Goal: Task Accomplishment & Management: Complete application form

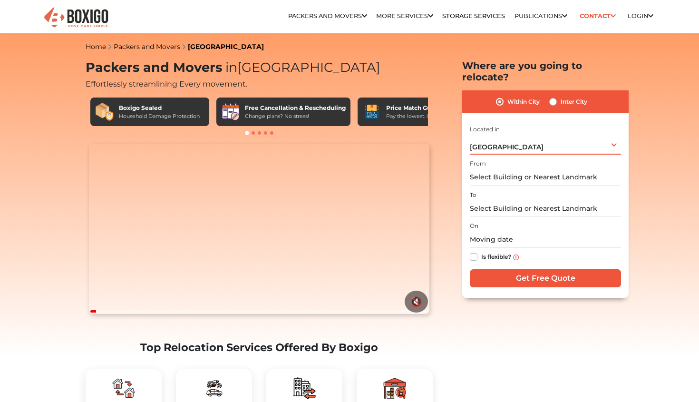
click at [502, 141] on div "[GEOGRAPHIC_DATA] Select City [GEOGRAPHIC_DATA] [GEOGRAPHIC_DATA] [GEOGRAPHIC_D…" at bounding box center [545, 145] width 151 height 20
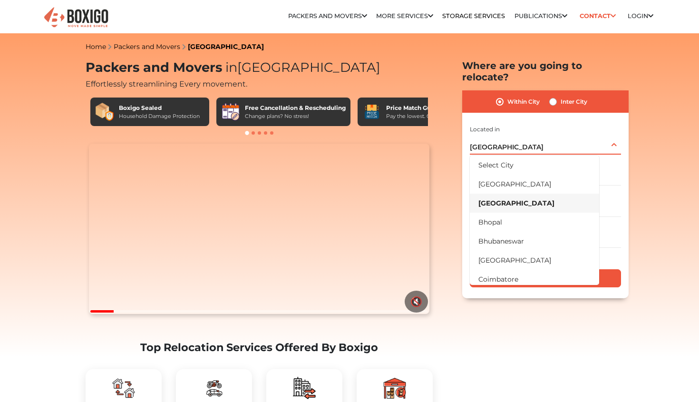
click at [501, 196] on li "[GEOGRAPHIC_DATA]" at bounding box center [534, 203] width 129 height 19
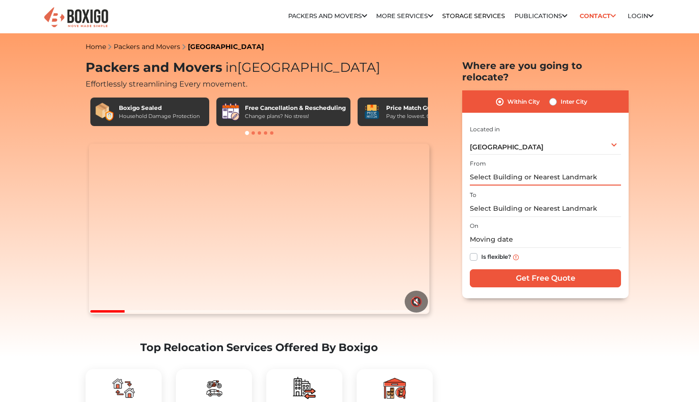
click at [514, 169] on input "text" at bounding box center [545, 177] width 151 height 17
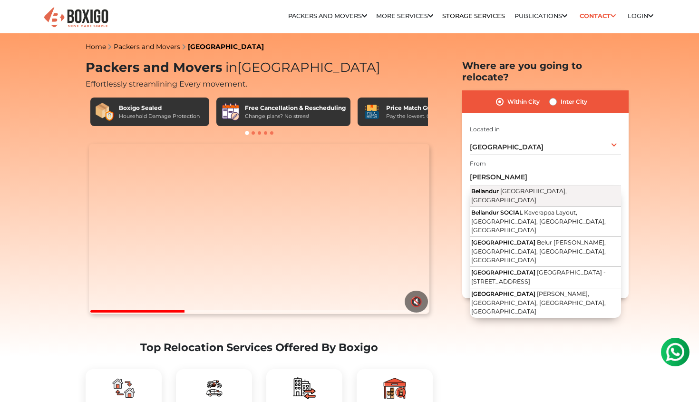
click at [505, 187] on span "[GEOGRAPHIC_DATA], [GEOGRAPHIC_DATA]" at bounding box center [520, 195] width 96 height 16
type input "[GEOGRAPHIC_DATA], [GEOGRAPHIC_DATA], [GEOGRAPHIC_DATA]"
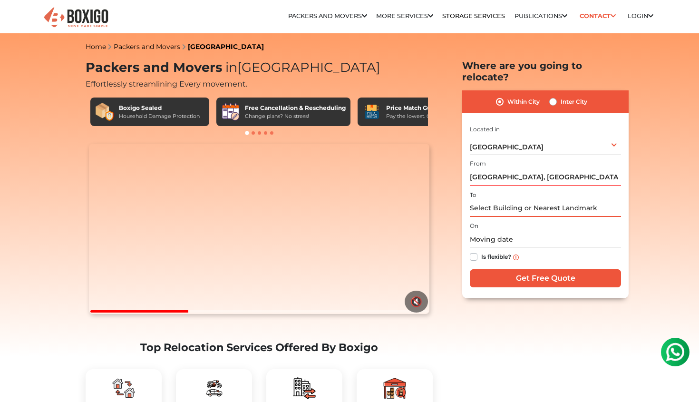
click at [502, 200] on input "text" at bounding box center [545, 208] width 151 height 17
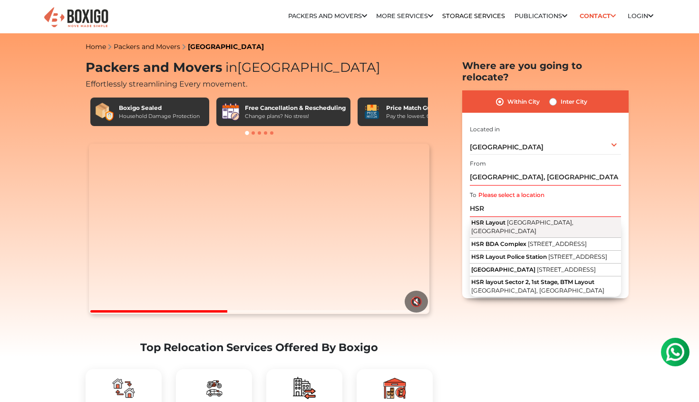
click at [502, 219] on span "HSR Layout" at bounding box center [489, 222] width 34 height 7
type input "HSR Layout, [GEOGRAPHIC_DATA], [GEOGRAPHIC_DATA]"
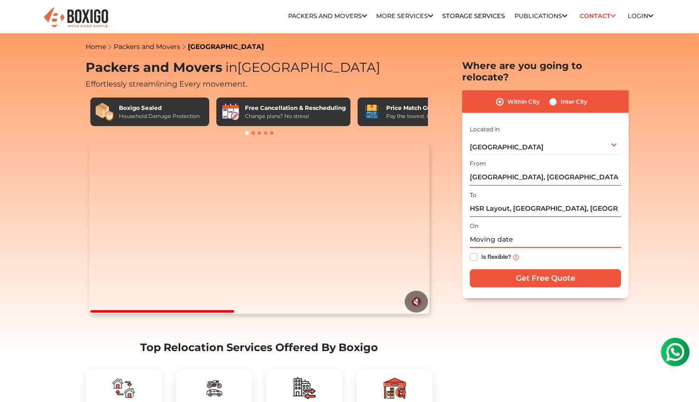
click at [479, 232] on input "text" at bounding box center [545, 239] width 151 height 17
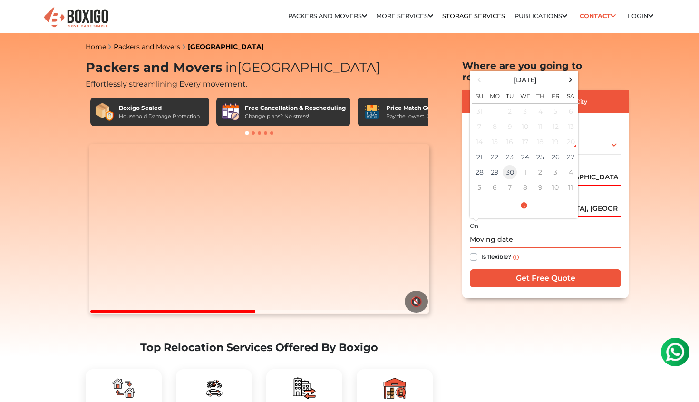
click at [511, 165] on td "30" at bounding box center [509, 172] width 15 height 15
type input "[DATE] 12:00 AM"
click at [518, 272] on input "Get Free Quote" at bounding box center [545, 278] width 151 height 18
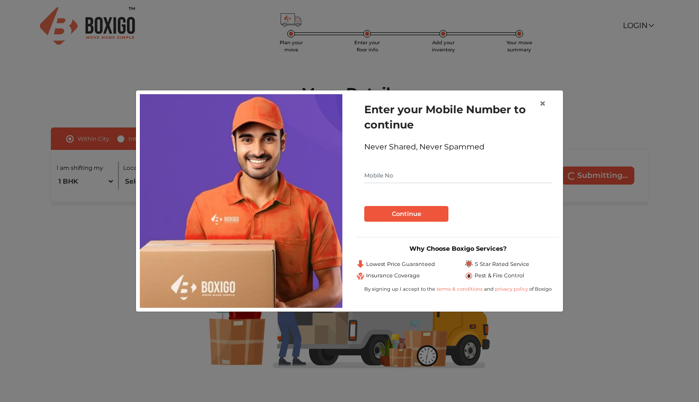
click at [183, 336] on div "× Enter your Mobile Number to continue Never Shared, Never Spammed Continue Why…" at bounding box center [349, 201] width 699 height 402
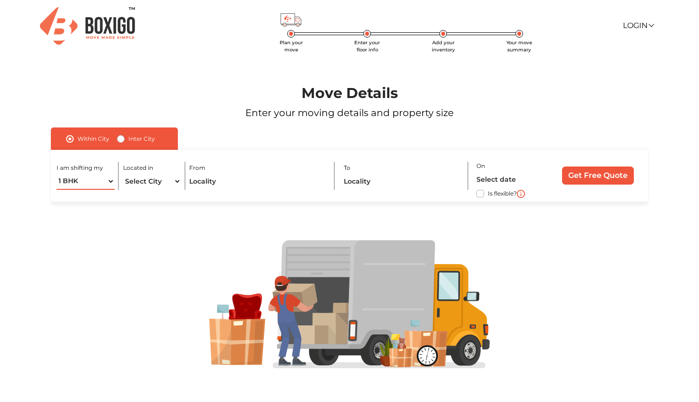
select select "2 BHK"
select select "[GEOGRAPHIC_DATA]"
click at [252, 186] on input "text" at bounding box center [257, 181] width 137 height 17
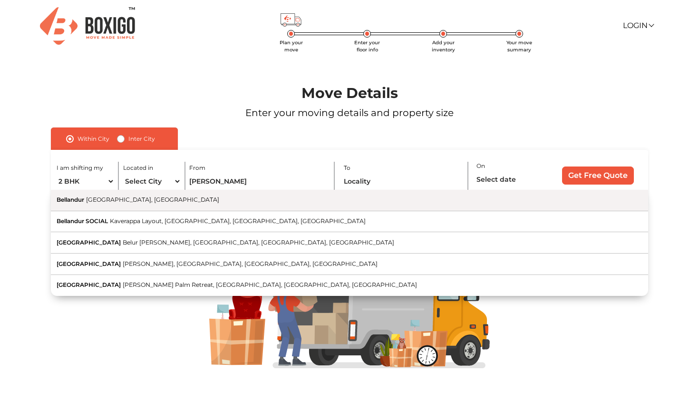
click at [240, 201] on button "Bellandur Bengaluru, Karnataka" at bounding box center [350, 200] width 598 height 21
type input "[GEOGRAPHIC_DATA], [GEOGRAPHIC_DATA], [GEOGRAPHIC_DATA]"
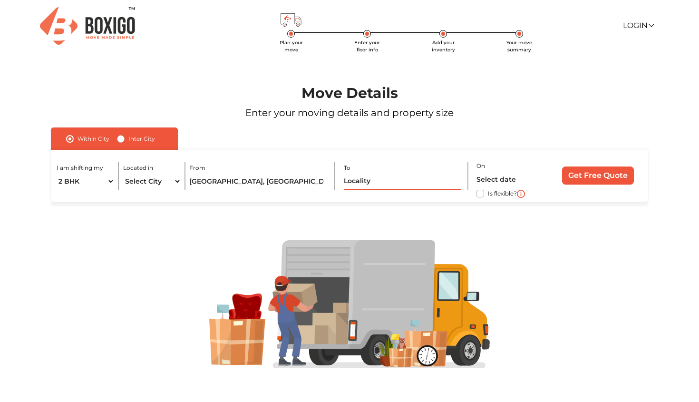
click at [403, 180] on input "text" at bounding box center [402, 181] width 117 height 17
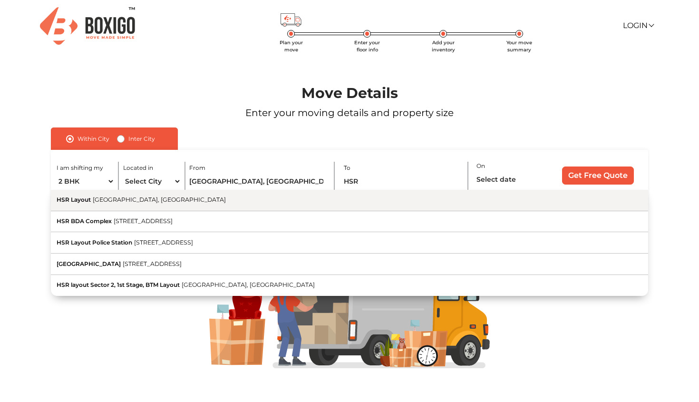
click at [358, 199] on button "HSR Layout Bengaluru, Karnataka" at bounding box center [350, 200] width 598 height 21
type input "HSR Layout, [GEOGRAPHIC_DATA], [GEOGRAPHIC_DATA]"
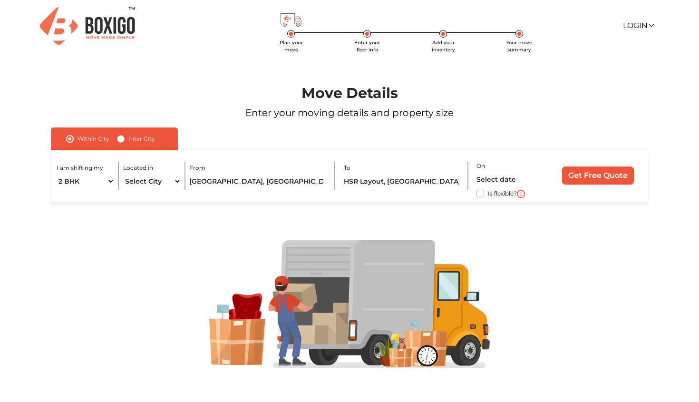
click at [487, 193] on div "Is flexible?" at bounding box center [511, 193] width 69 height 11
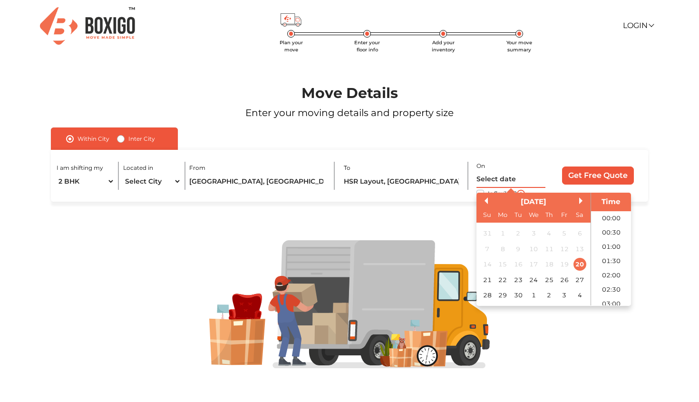
click at [489, 180] on input "text" at bounding box center [511, 179] width 69 height 17
click at [522, 293] on div "30" at bounding box center [518, 295] width 13 height 13
type input "30/09/2025 12:00 AM"
click at [611, 186] on div "I am shifting my 1 BHK 2 BHK 3 BHK 3 + BHK FEW ITEMS Located in Select City Ban…" at bounding box center [350, 176] width 598 height 52
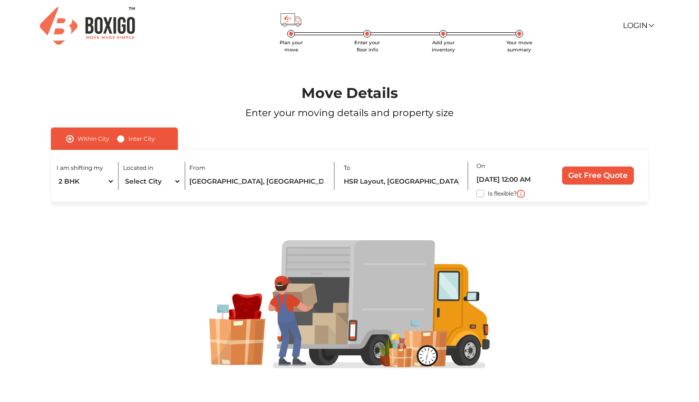
click at [608, 178] on input "Get Free Quote" at bounding box center [598, 176] width 72 height 18
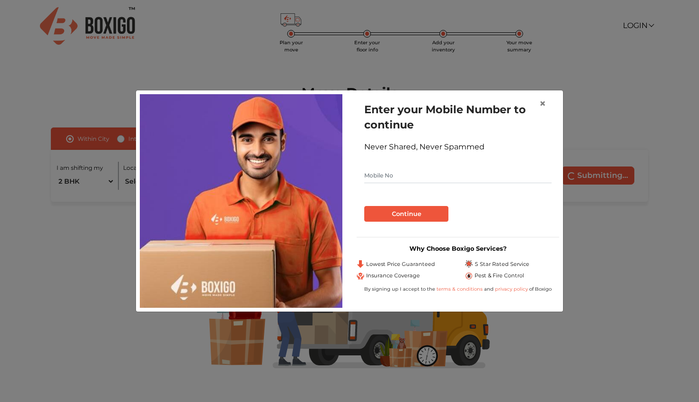
click at [390, 177] on input "text" at bounding box center [457, 175] width 187 height 15
type input "9082449190"
click at [406, 214] on button "Continue" at bounding box center [406, 214] width 84 height 16
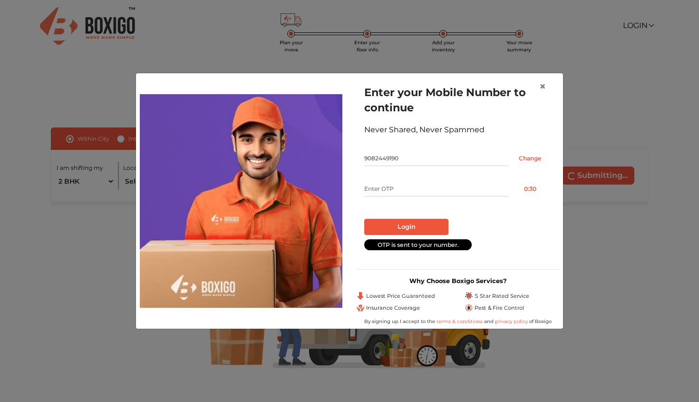
click at [399, 191] on input "text" at bounding box center [436, 188] width 144 height 15
type input "5015"
click at [406, 227] on button "Login" at bounding box center [406, 227] width 84 height 16
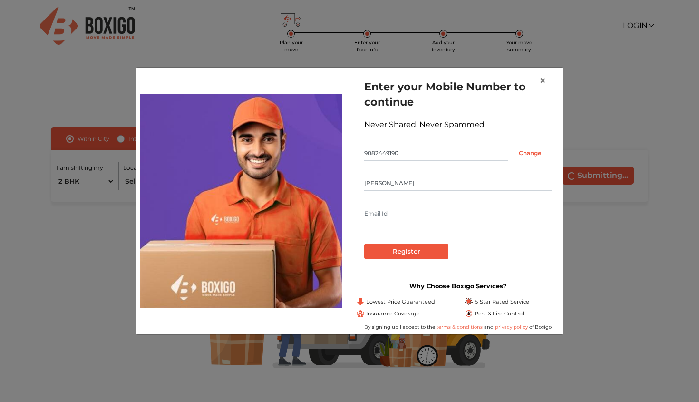
type input "Vijay Joshi"
type input "joshivijay324@gmail.com"
click at [406, 252] on input "Register" at bounding box center [406, 252] width 84 height 16
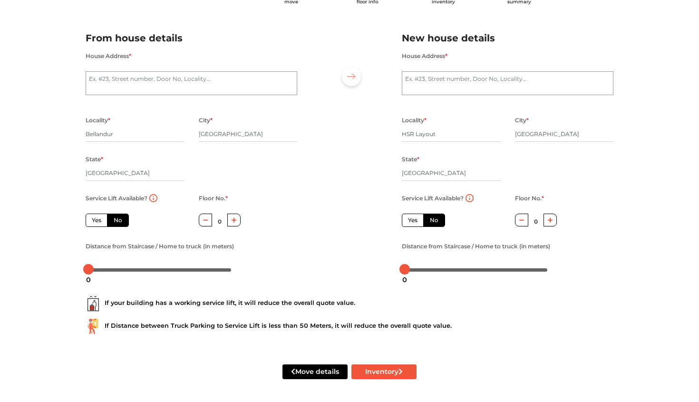
scroll to position [34, 0]
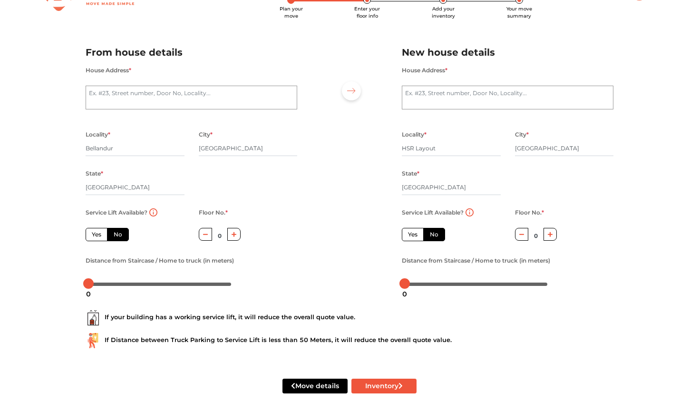
click at [264, 85] on div "House Address *" at bounding box center [192, 92] width 212 height 57
click at [256, 96] on textarea "House Address *" at bounding box center [192, 98] width 212 height 24
type textarea "."
click at [443, 94] on textarea "House Address *" at bounding box center [508, 98] width 212 height 24
type textarea "."
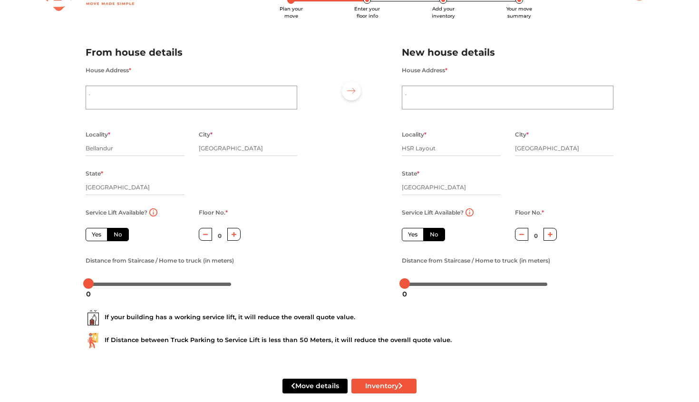
click at [346, 164] on div at bounding box center [350, 164] width 90 height 262
click at [104, 235] on label "Yes" at bounding box center [97, 234] width 22 height 13
click at [98, 235] on input "Yes" at bounding box center [95, 233] width 6 height 6
radio input "true"
click at [377, 384] on button "Inventory" at bounding box center [384, 386] width 65 height 15
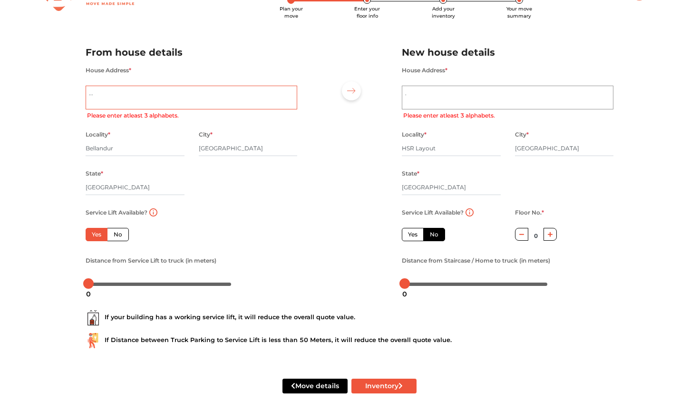
type textarea "..."
click at [440, 95] on textarea "." at bounding box center [508, 98] width 212 height 24
type textarea "..."
click at [371, 356] on div "Move details Inventory" at bounding box center [350, 386] width 542 height 60
click at [371, 400] on div "Move details Inventory" at bounding box center [350, 386] width 542 height 60
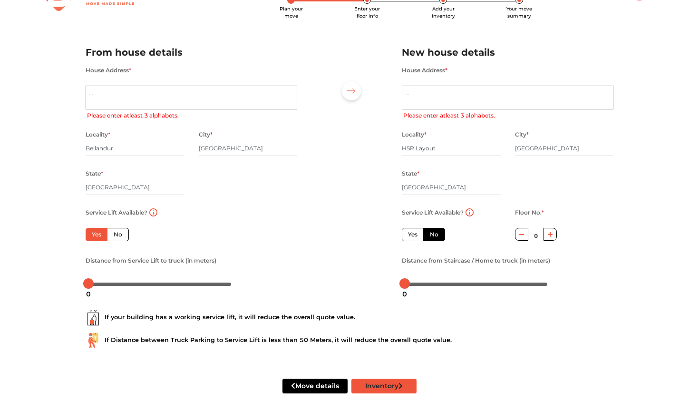
click at [375, 380] on button "Inventory" at bounding box center [384, 386] width 65 height 15
click at [375, 384] on button "Inventory" at bounding box center [384, 386] width 65 height 15
click at [197, 102] on textarea "..." at bounding box center [192, 98] width 212 height 24
paste textarea "..."
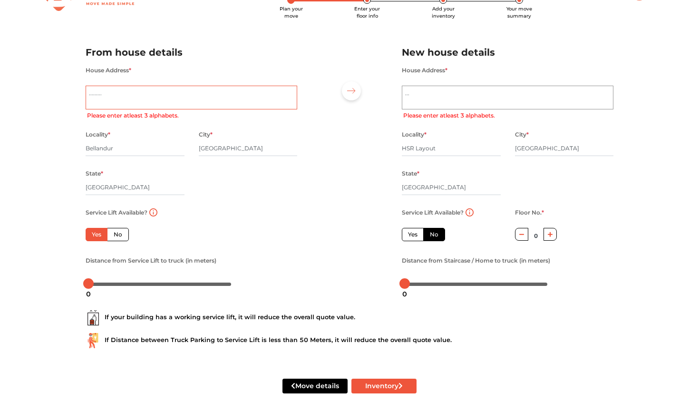
paste textarea "..."
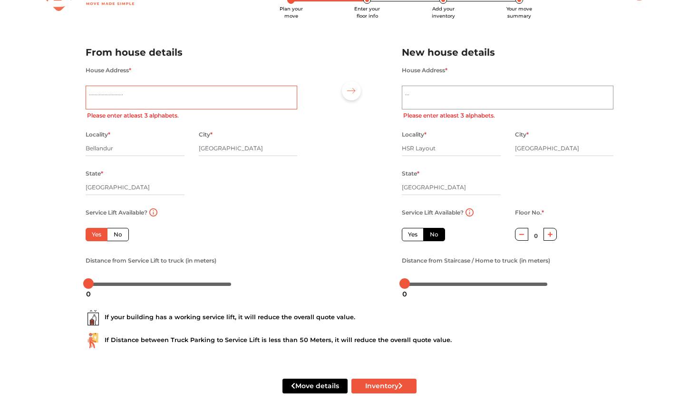
paste textarea "..."
paste
type textarea "abc"
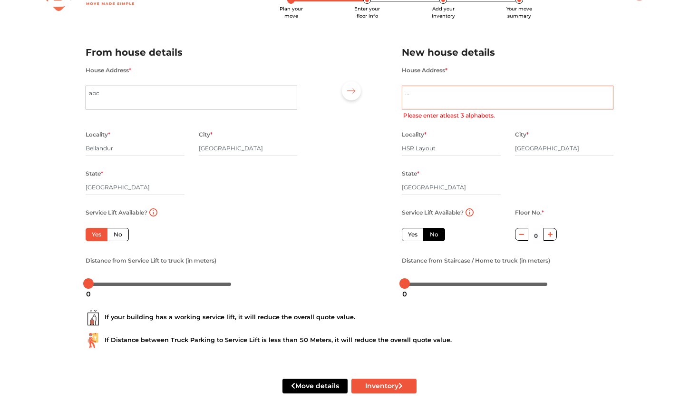
click at [474, 89] on textarea "..." at bounding box center [508, 98] width 212 height 24
type textarea "abc"
click at [377, 387] on button "Inventory" at bounding box center [384, 386] width 65 height 15
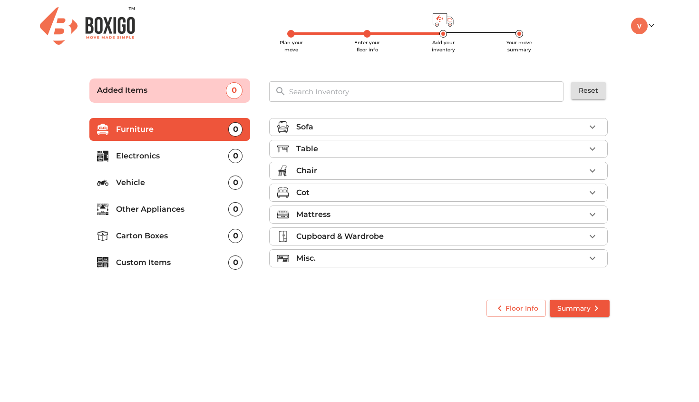
click at [323, 132] on div "Sofa" at bounding box center [440, 126] width 289 height 11
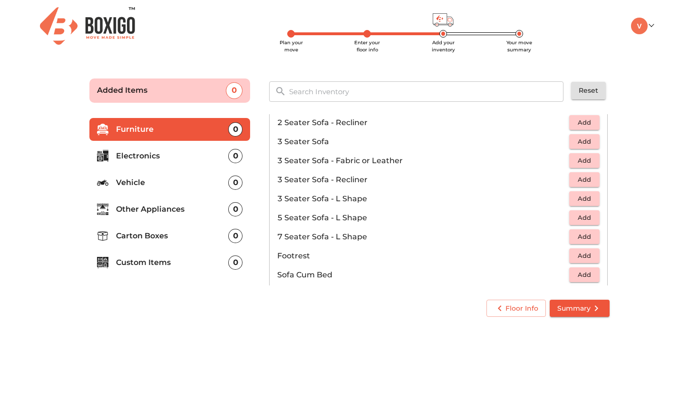
scroll to position [121, 0]
click at [579, 217] on span "Add" at bounding box center [584, 218] width 21 height 11
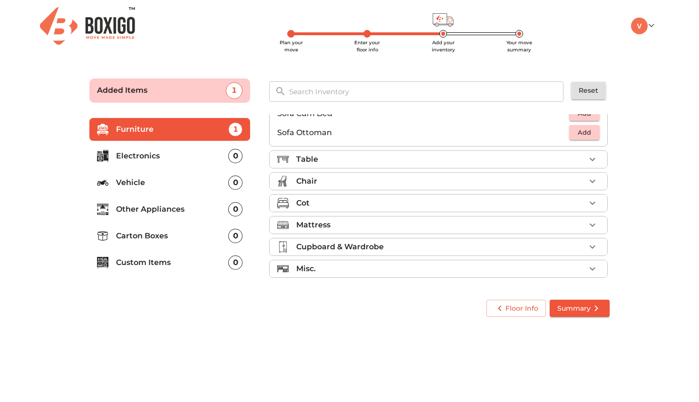
click at [327, 160] on div "Table" at bounding box center [440, 159] width 289 height 11
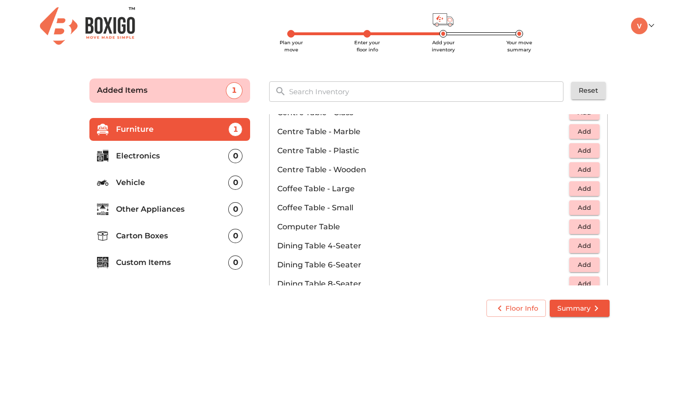
scroll to position [47, 0]
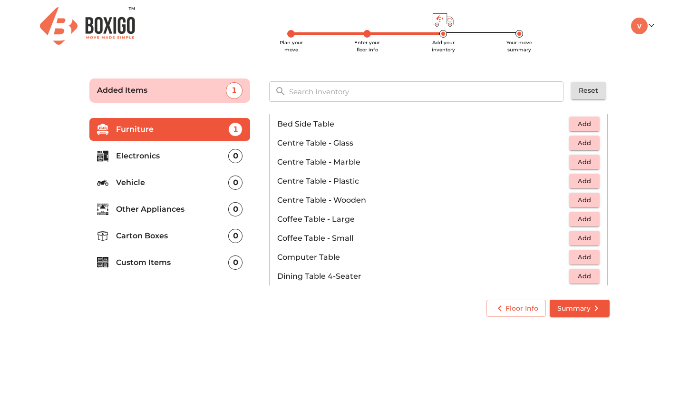
click at [590, 198] on span "Add" at bounding box center [584, 200] width 21 height 11
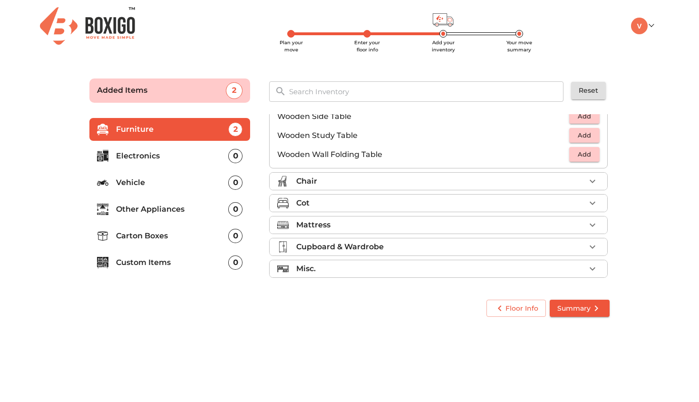
scroll to position [664, 0]
click at [330, 231] on li "Mattress" at bounding box center [439, 224] width 338 height 17
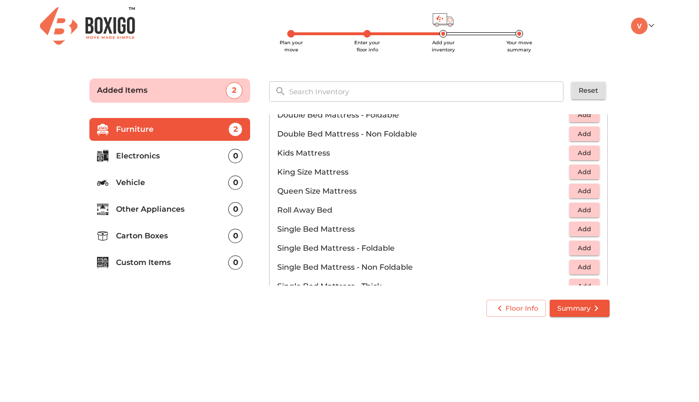
scroll to position [137, 0]
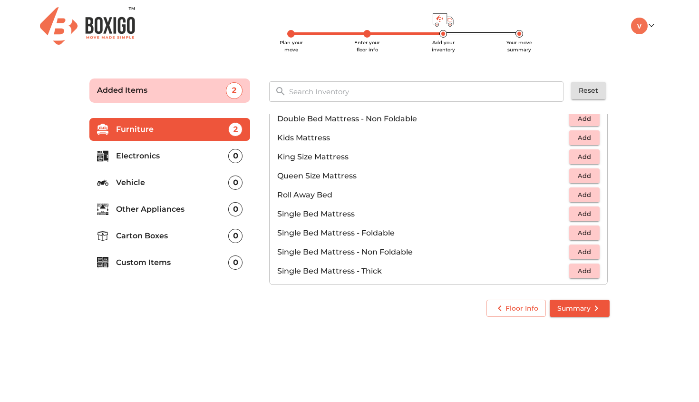
click at [587, 176] on span "Add" at bounding box center [584, 175] width 21 height 11
click at [590, 176] on icon "button" at bounding box center [593, 176] width 7 height 7
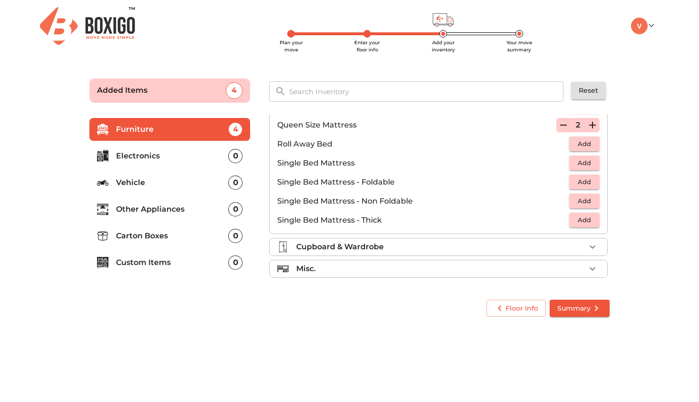
scroll to position [188, 0]
click at [380, 250] on p "Cupboard & Wardrobe" at bounding box center [340, 246] width 88 height 11
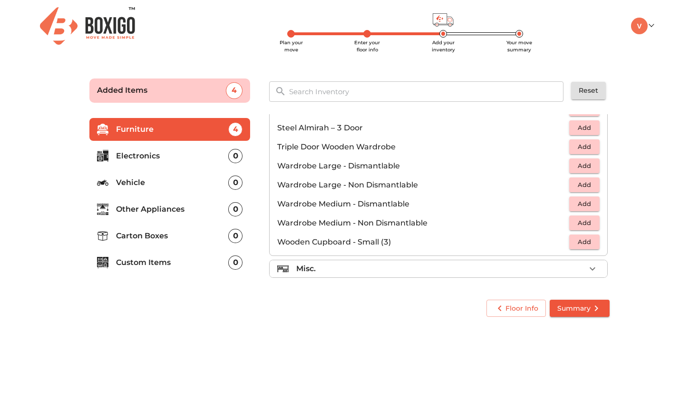
scroll to position [321, 0]
click at [326, 262] on li "Misc." at bounding box center [439, 268] width 338 height 17
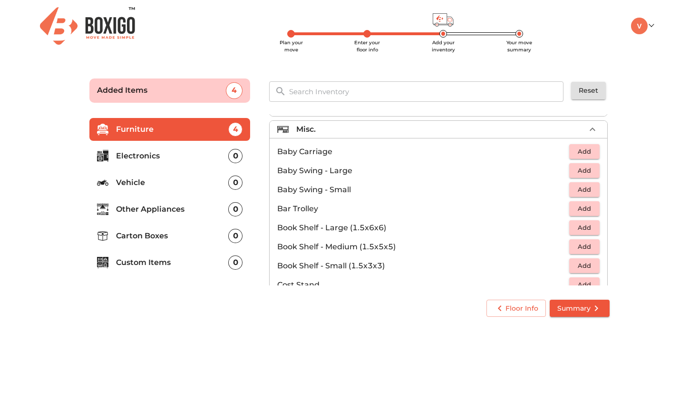
scroll to position [139, 0]
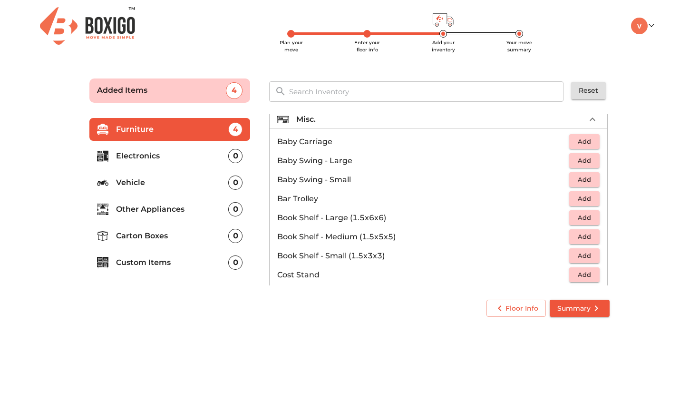
click at [142, 157] on p "Electronics" at bounding box center [172, 155] width 112 height 11
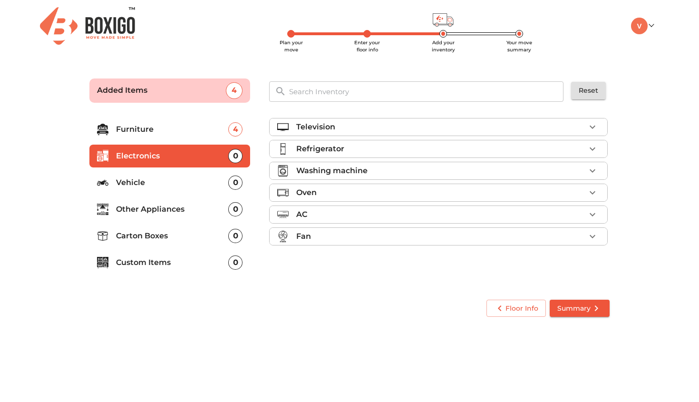
scroll to position [0, 0]
click at [363, 118] on li "Television" at bounding box center [439, 126] width 338 height 17
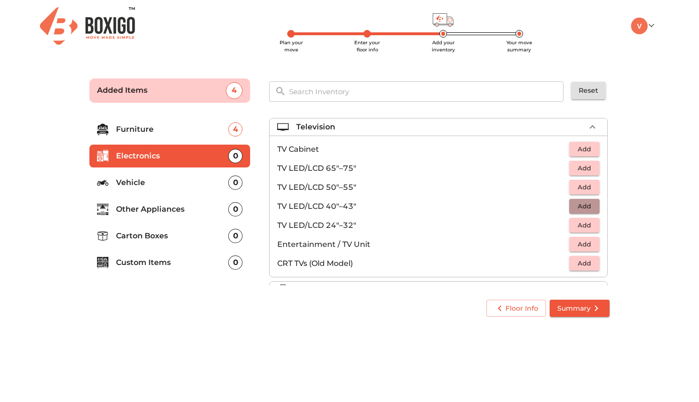
click at [588, 207] on span "Add" at bounding box center [584, 206] width 21 height 11
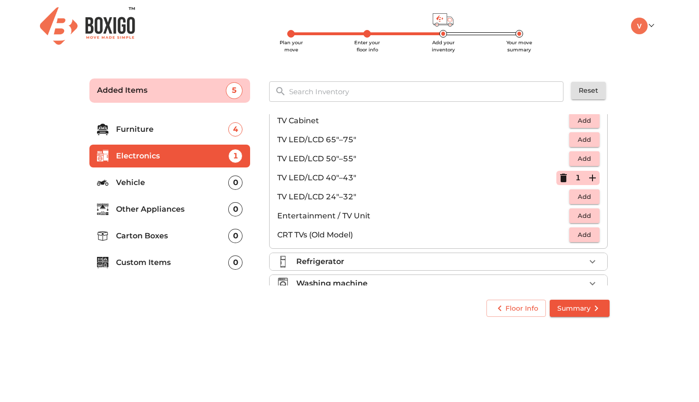
click at [412, 262] on div "Refrigerator" at bounding box center [440, 261] width 289 height 11
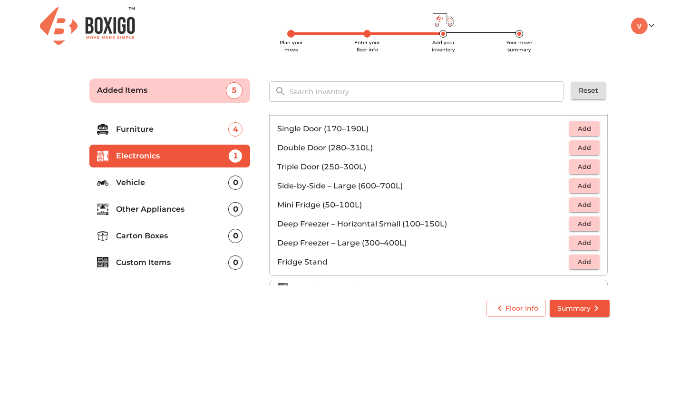
scroll to position [38, 0]
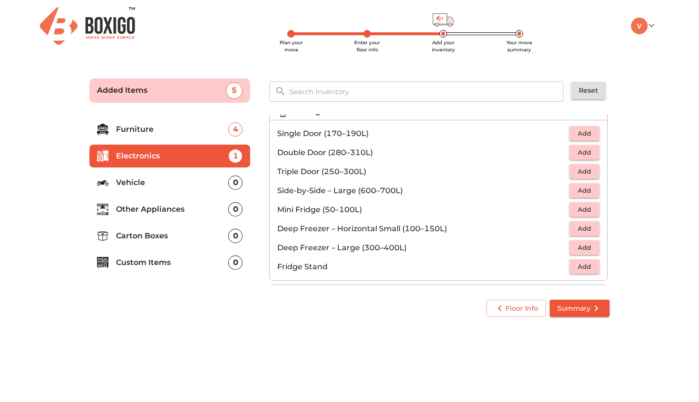
click at [587, 154] on span "Add" at bounding box center [584, 152] width 21 height 11
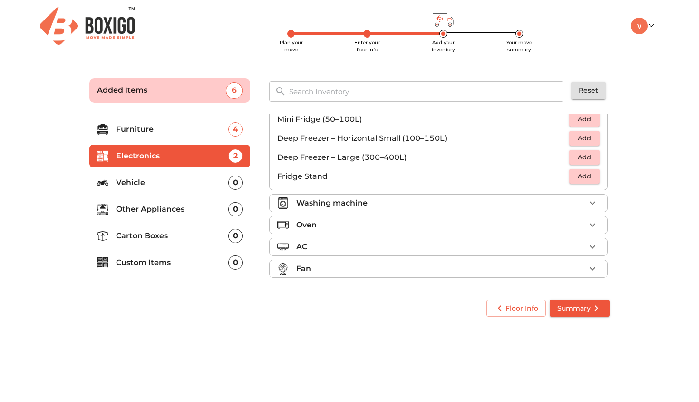
click at [397, 207] on div "Washing machine" at bounding box center [440, 202] width 289 height 11
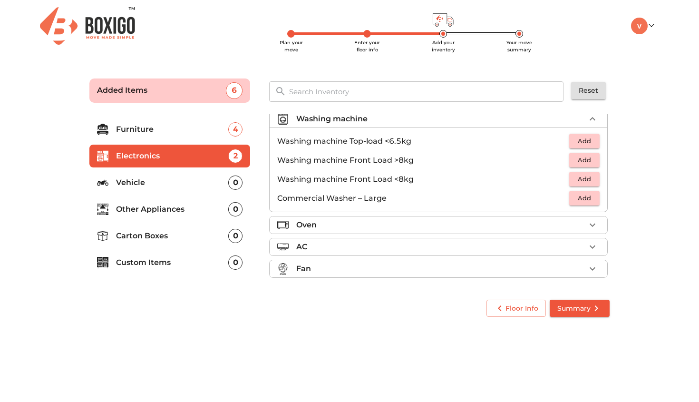
scroll to position [52, 0]
click at [587, 159] on span "Add" at bounding box center [584, 160] width 21 height 11
click at [167, 198] on li "Other Appliances 0" at bounding box center [169, 209] width 161 height 23
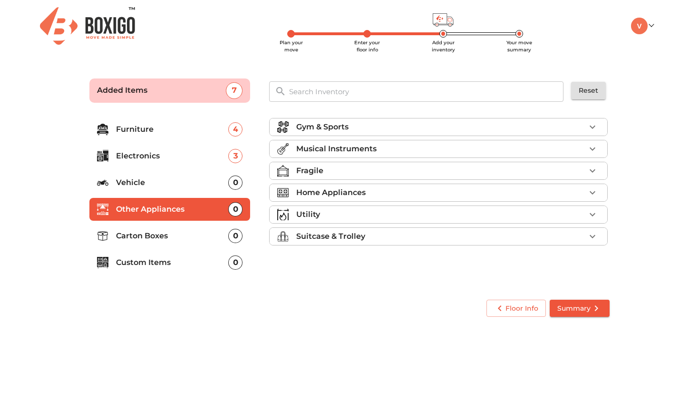
click at [164, 186] on p "Vehicle" at bounding box center [172, 182] width 112 height 11
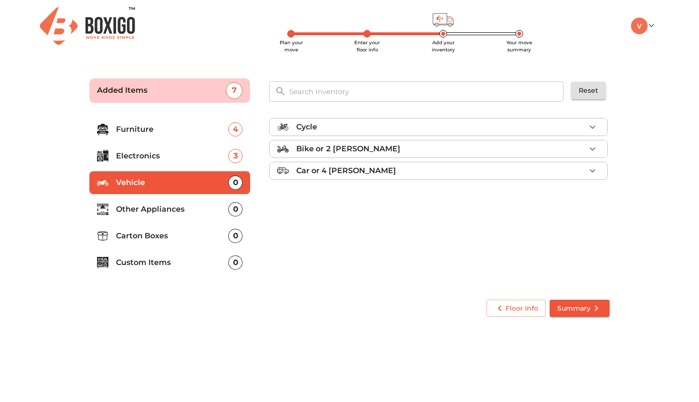
click at [179, 207] on p "Other Appliances" at bounding box center [172, 209] width 112 height 11
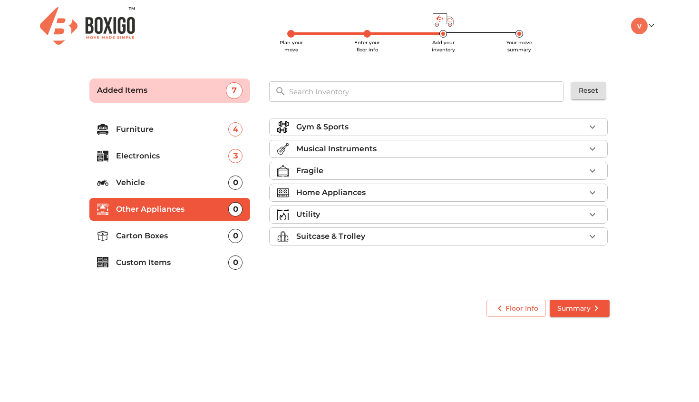
click at [372, 194] on div "Home Appliances" at bounding box center [440, 192] width 289 height 11
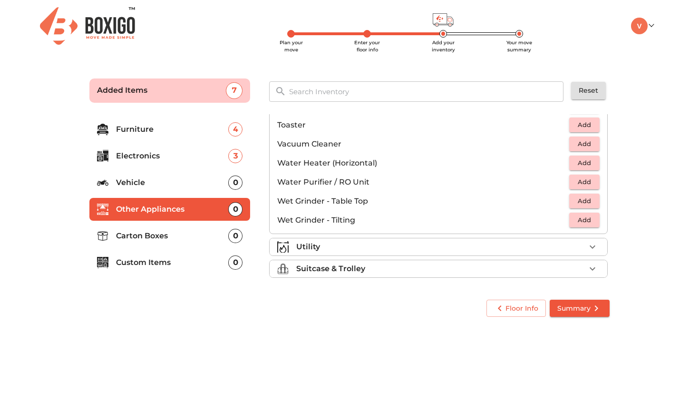
scroll to position [661, 0]
click at [333, 246] on div "Utility" at bounding box center [440, 246] width 289 height 11
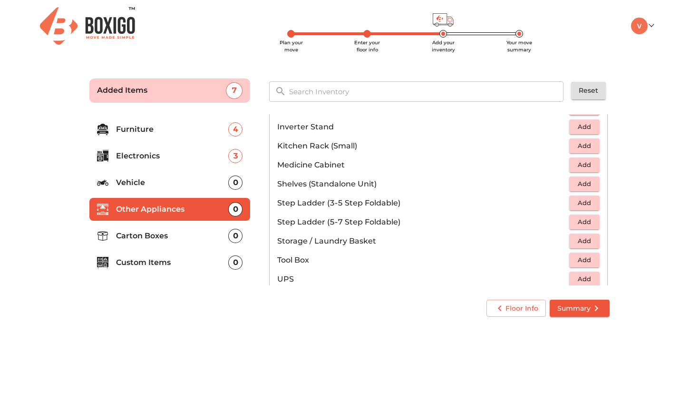
scroll to position [506, 0]
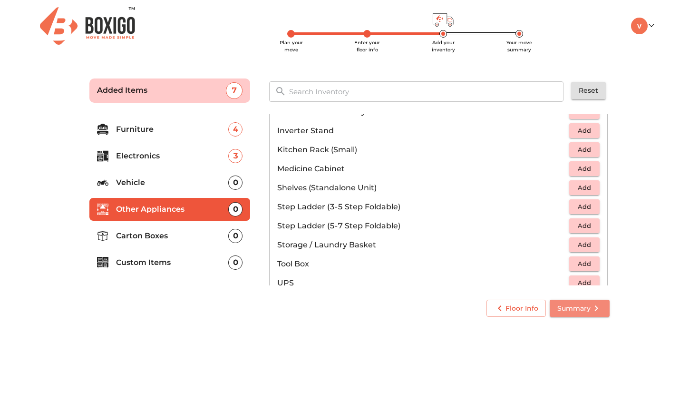
click at [595, 315] on button "Summary" at bounding box center [580, 309] width 60 height 18
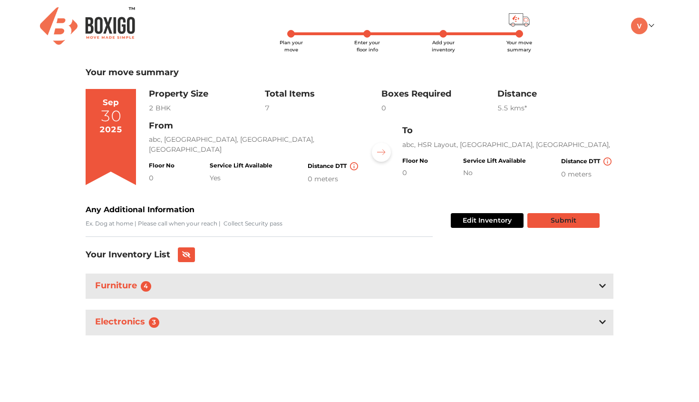
click at [545, 223] on button "Submit" at bounding box center [564, 220] width 72 height 15
